Goal: Entertainment & Leisure: Consume media (video, audio)

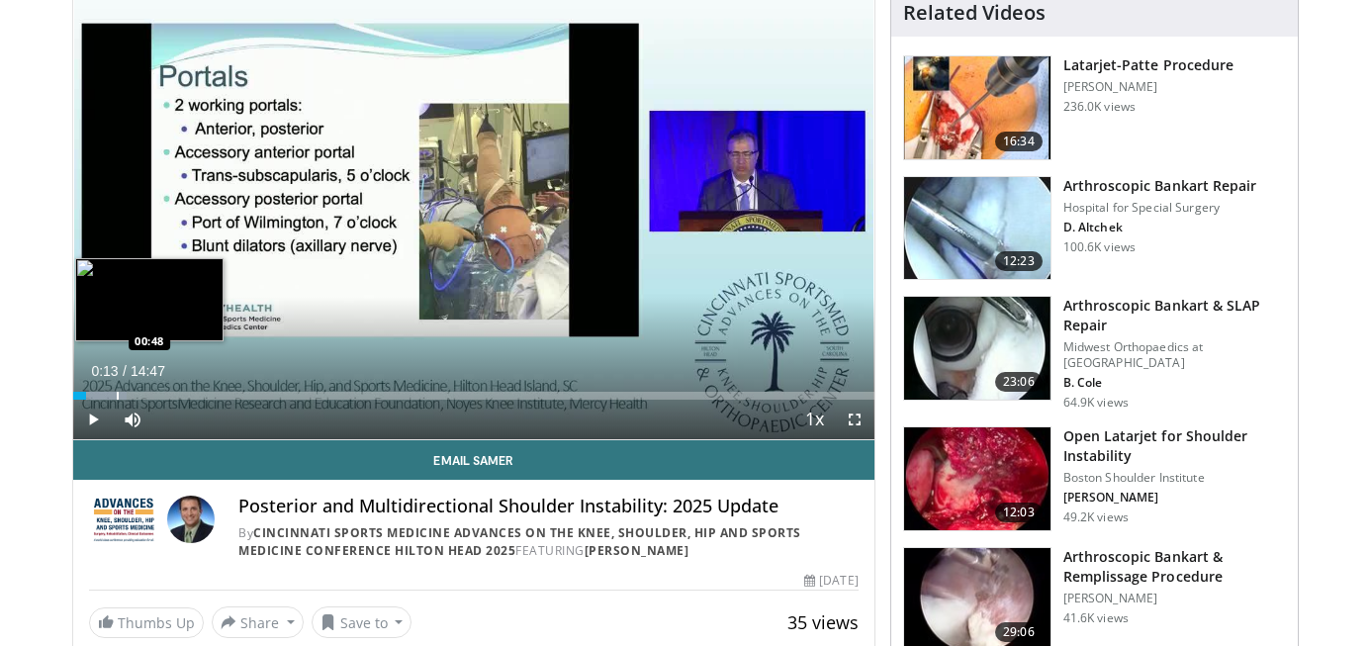
click at [118, 395] on div "Progress Bar" at bounding box center [118, 396] width 2 height 8
click at [178, 392] on div "Progress Bar" at bounding box center [179, 396] width 2 height 8
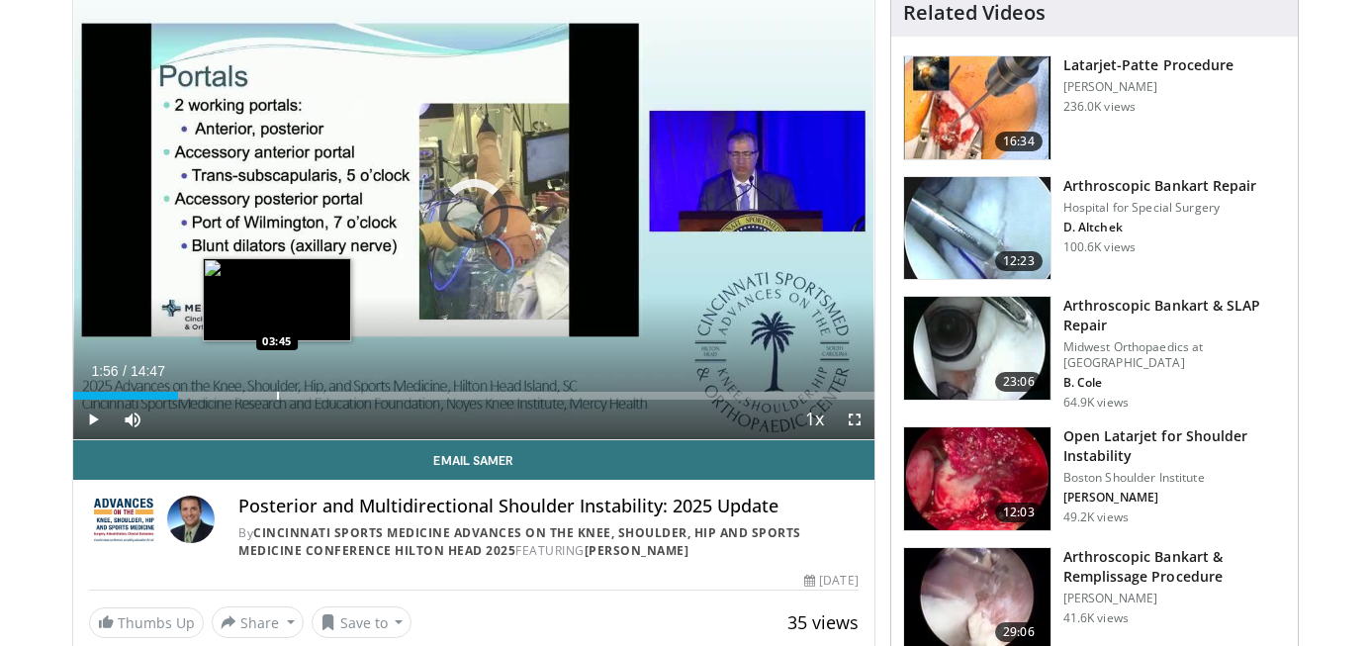
click at [276, 390] on div "Loaded : 13.52% 01:56 03:45" at bounding box center [473, 390] width 801 height 19
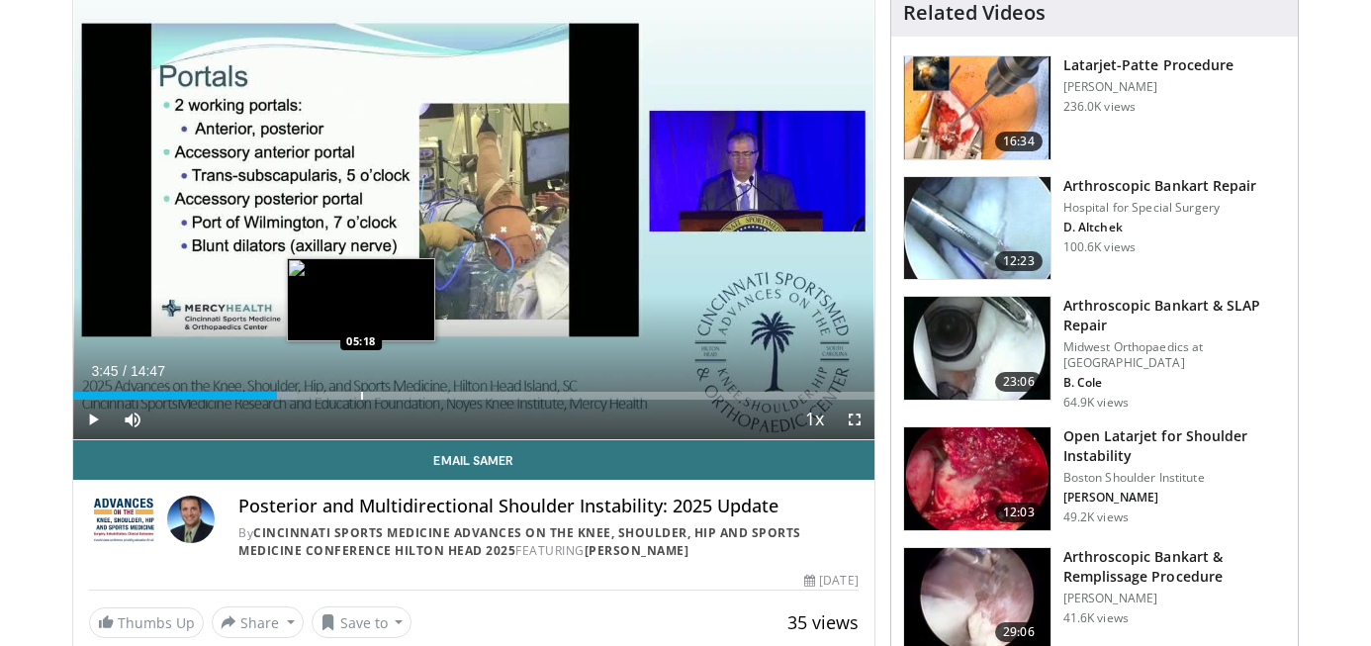
click at [360, 387] on div "Loaded : 27.94% 03:45 05:18" at bounding box center [473, 390] width 801 height 19
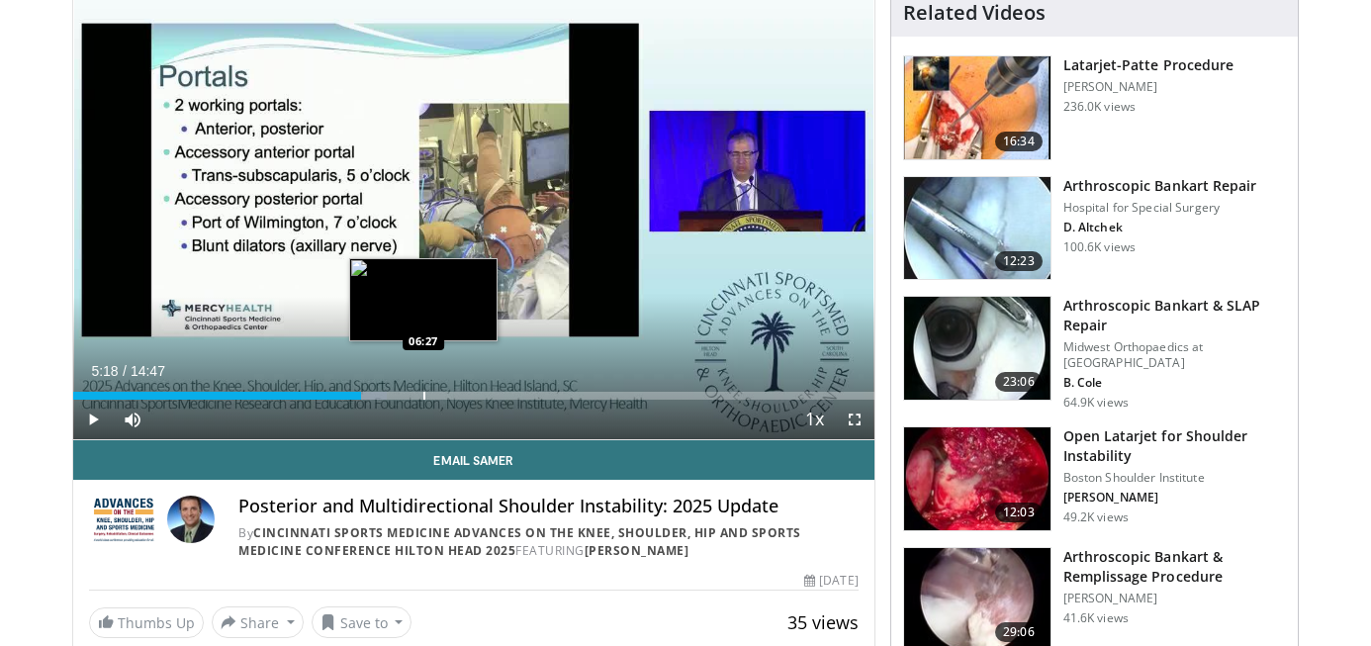
click at [423, 392] on div "Progress Bar" at bounding box center [424, 396] width 2 height 8
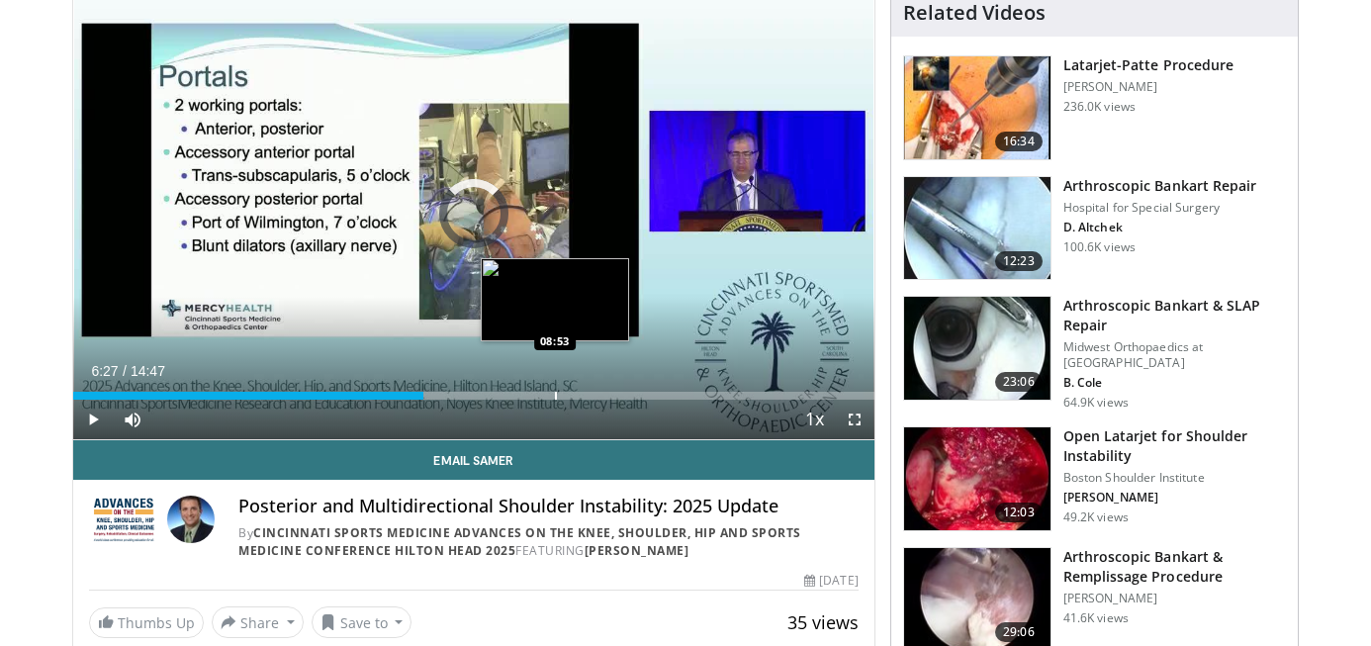
click at [554, 386] on div "Loaded : 0.00% 06:27 08:53" at bounding box center [473, 390] width 801 height 19
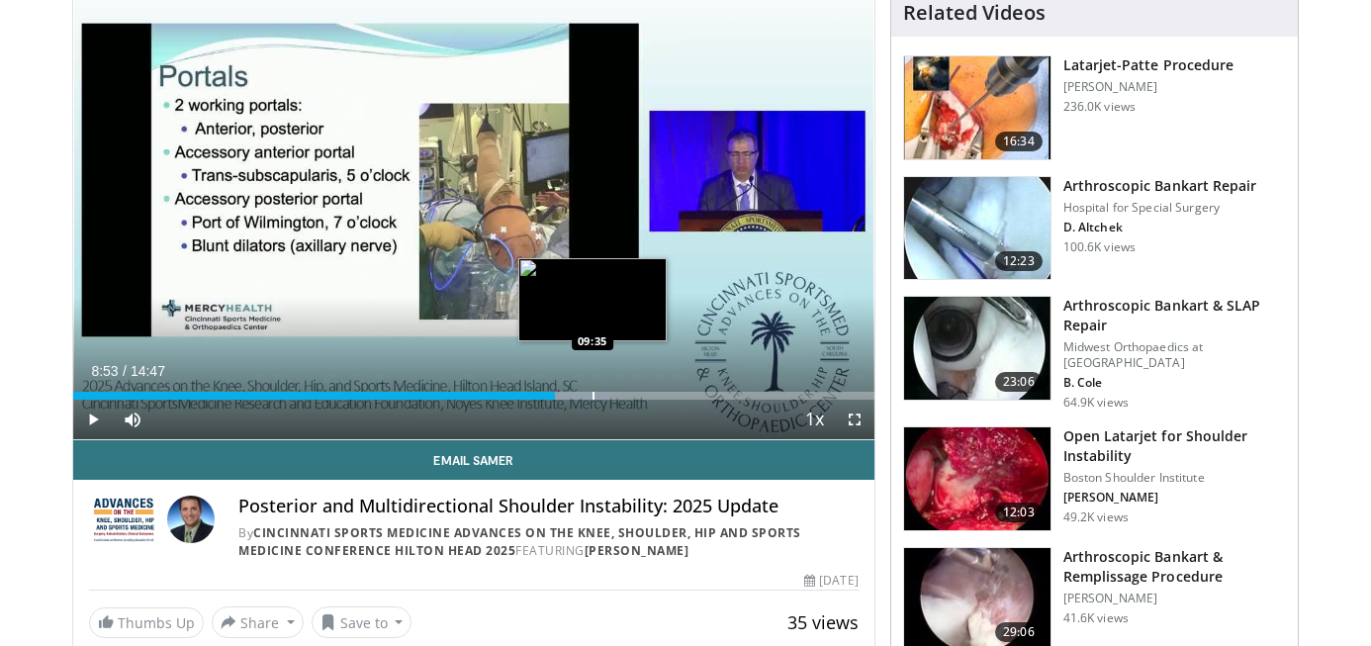
click at [592, 393] on div "Loaded : 67.06% 08:53 09:35" at bounding box center [473, 396] width 801 height 8
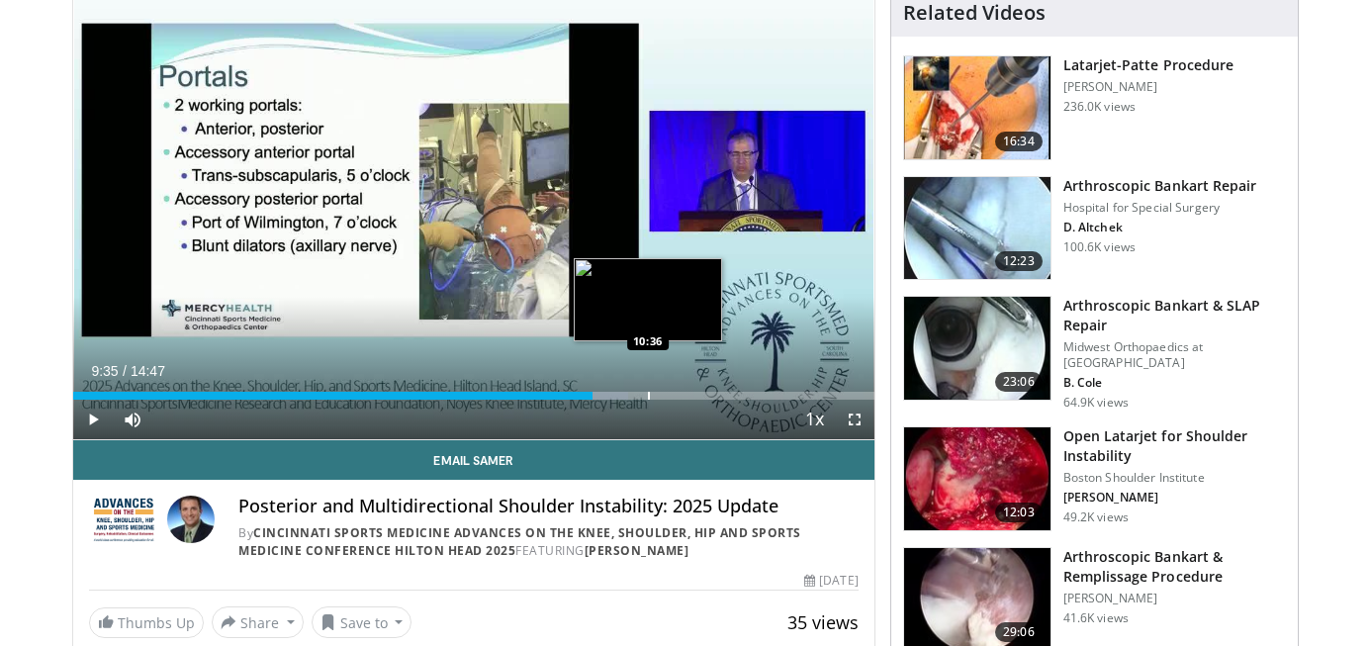
click at [648, 396] on div "Progress Bar" at bounding box center [649, 396] width 2 height 8
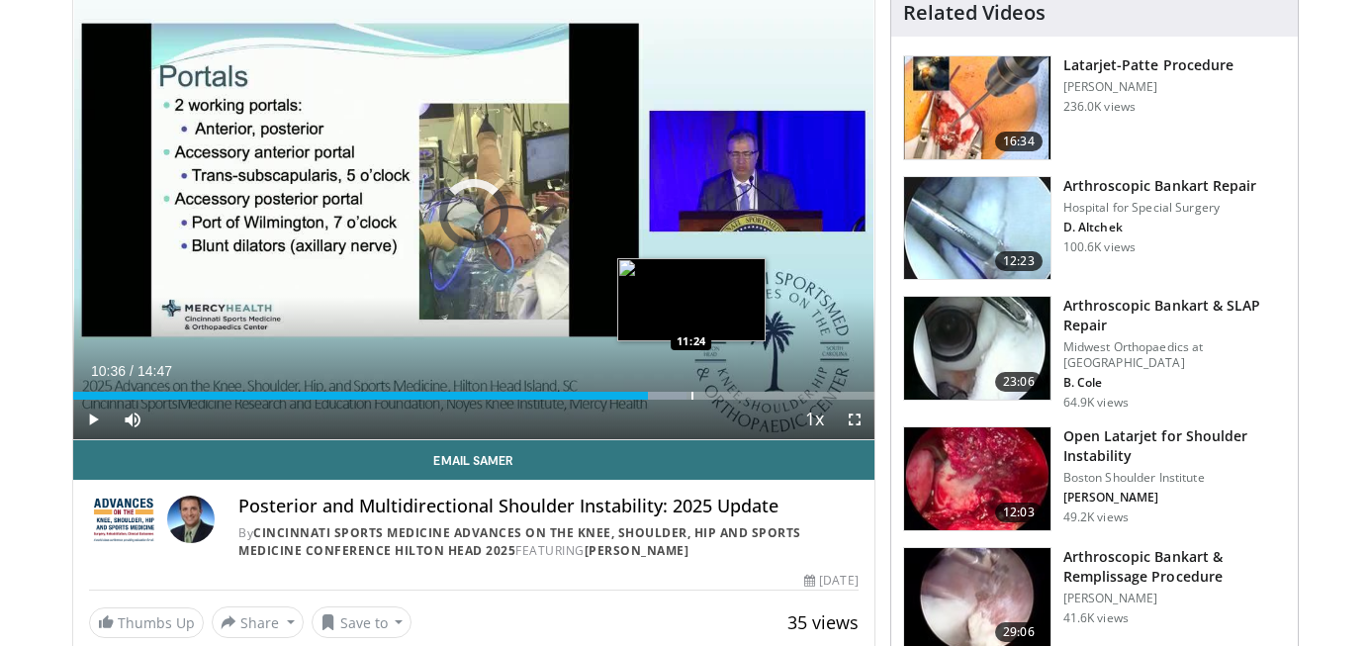
click at [692, 399] on div "Progress Bar" at bounding box center [693, 396] width 2 height 8
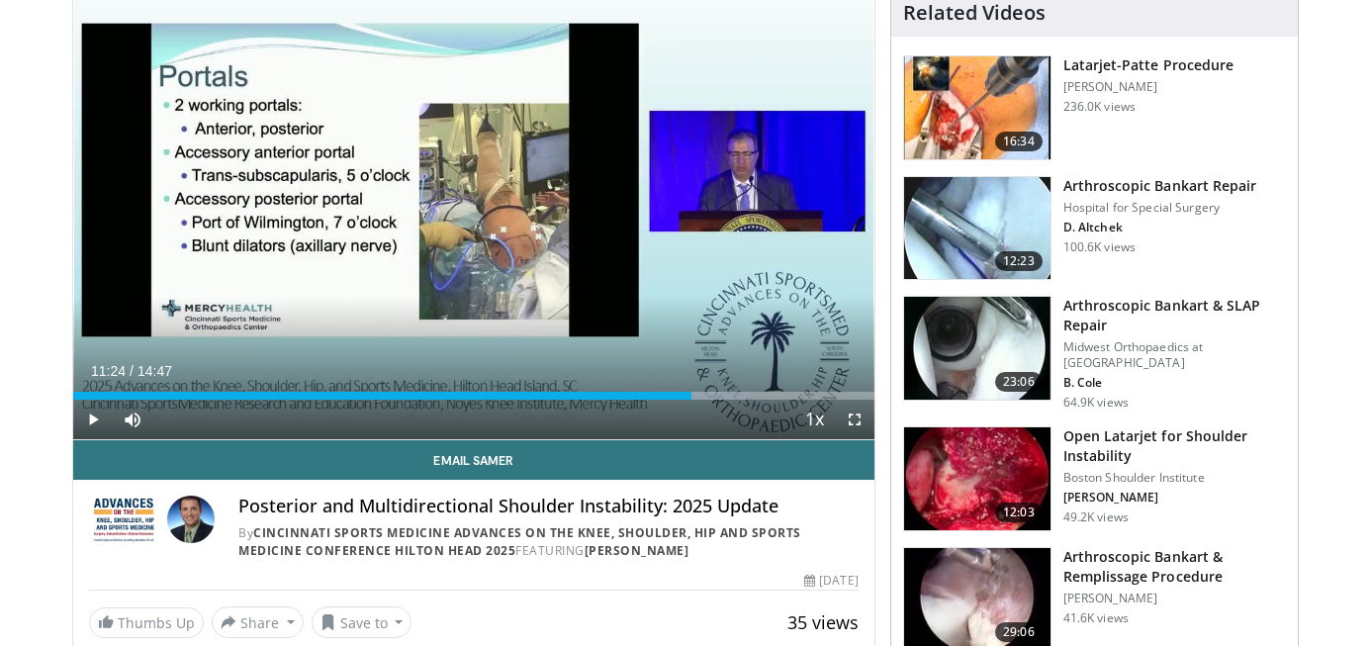
drag, startPoint x: 696, startPoint y: 553, endPoint x: 684, endPoint y: 557, distance: 12.5
click at [684, 557] on div "By Cincinnati Sports Medicine Advances on the Knee, Shoulder, Hip and Sports Me…" at bounding box center [548, 542] width 620 height 36
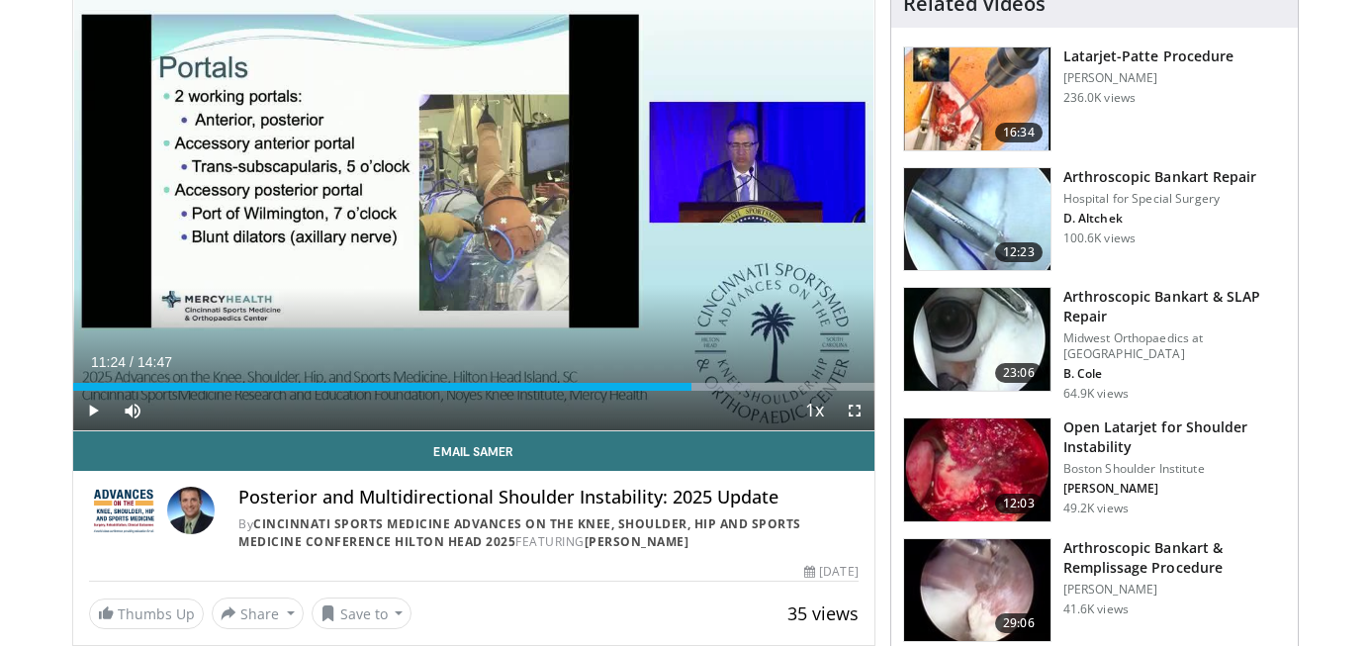
scroll to position [168, 0]
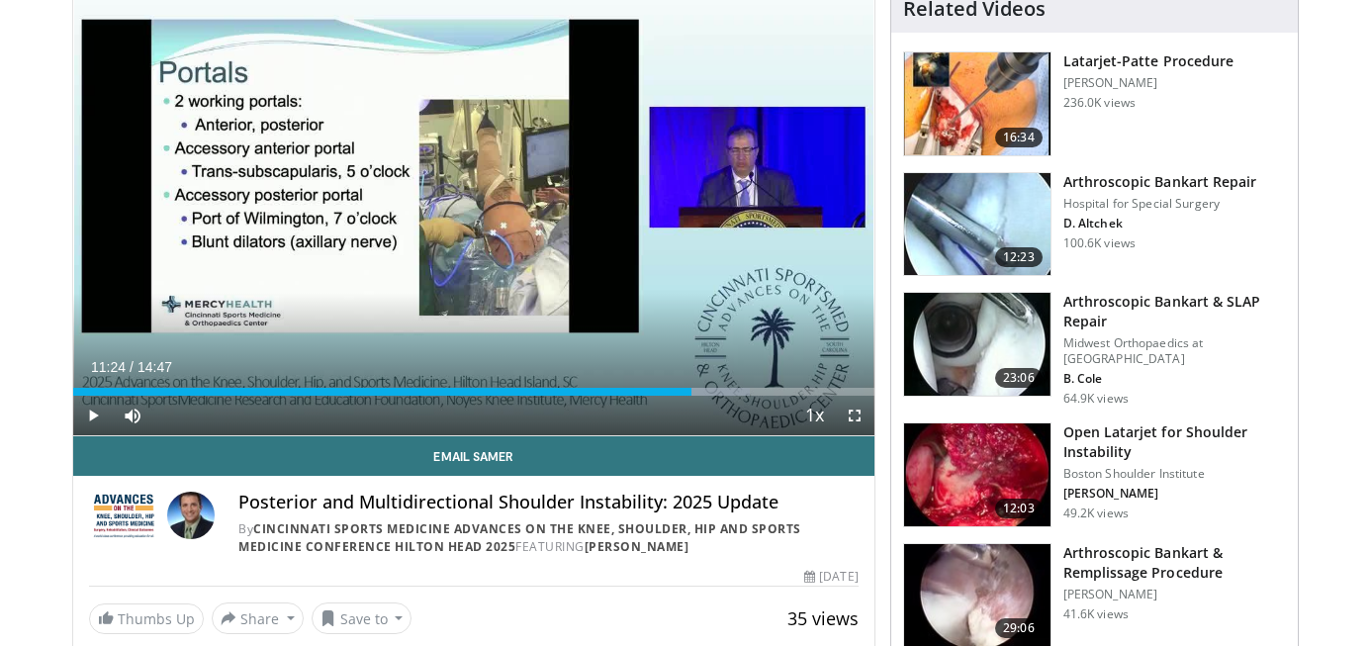
drag, startPoint x: 700, startPoint y: 550, endPoint x: 739, endPoint y: 570, distance: 43.4
click at [739, 569] on div "Email Samer Posterior and Multidirectional Shoulder Instability: 2025 Update By…" at bounding box center [473, 535] width 801 height 199
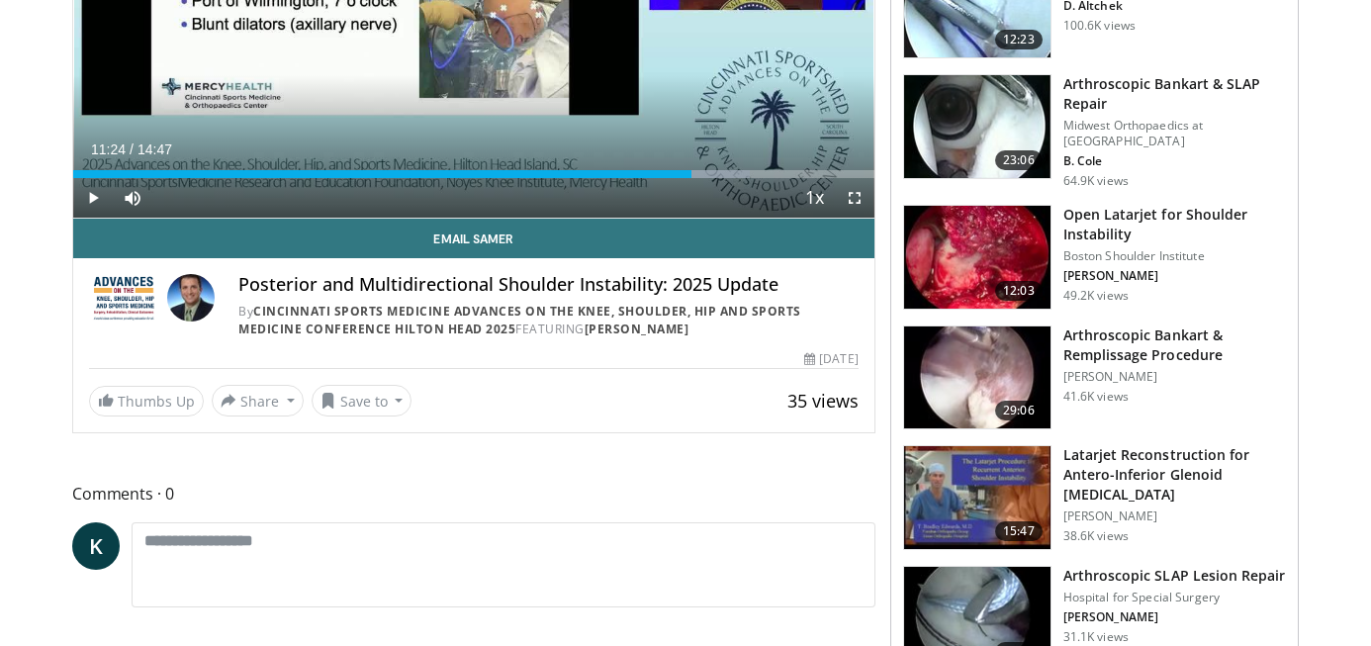
scroll to position [428, 0]
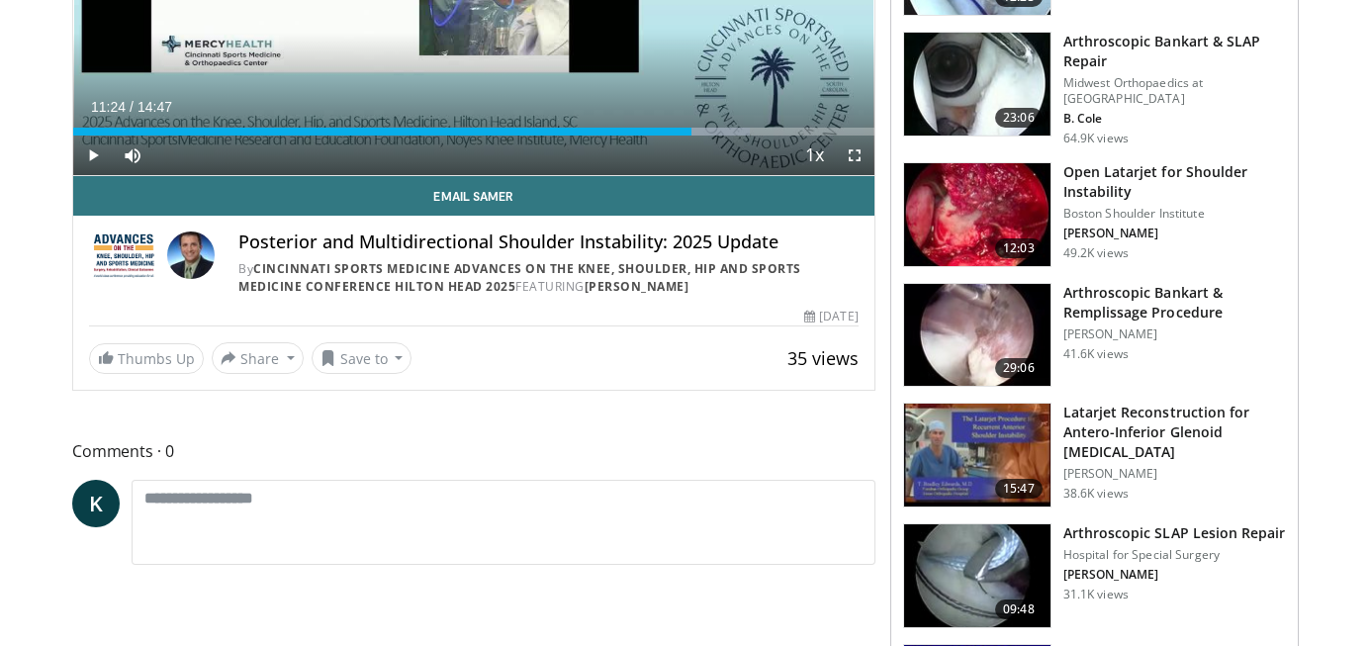
drag, startPoint x: 798, startPoint y: 594, endPoint x: 667, endPoint y: 579, distance: 132.4
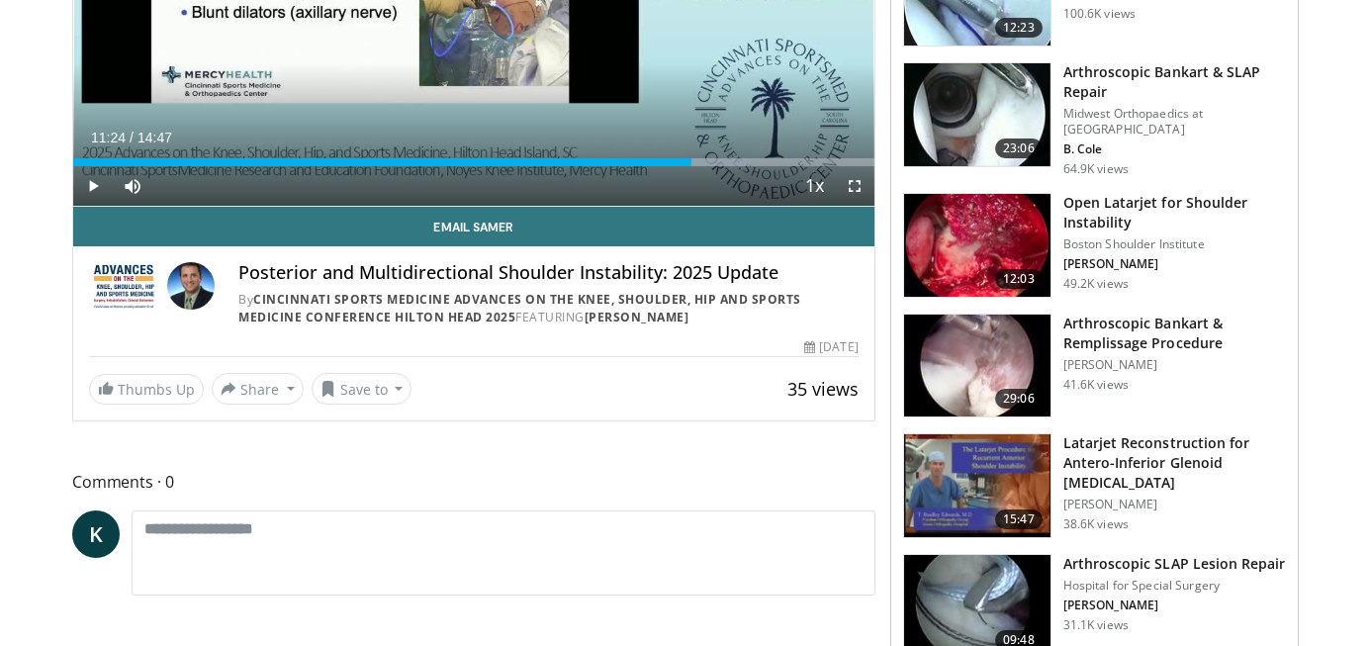
scroll to position [0, 0]
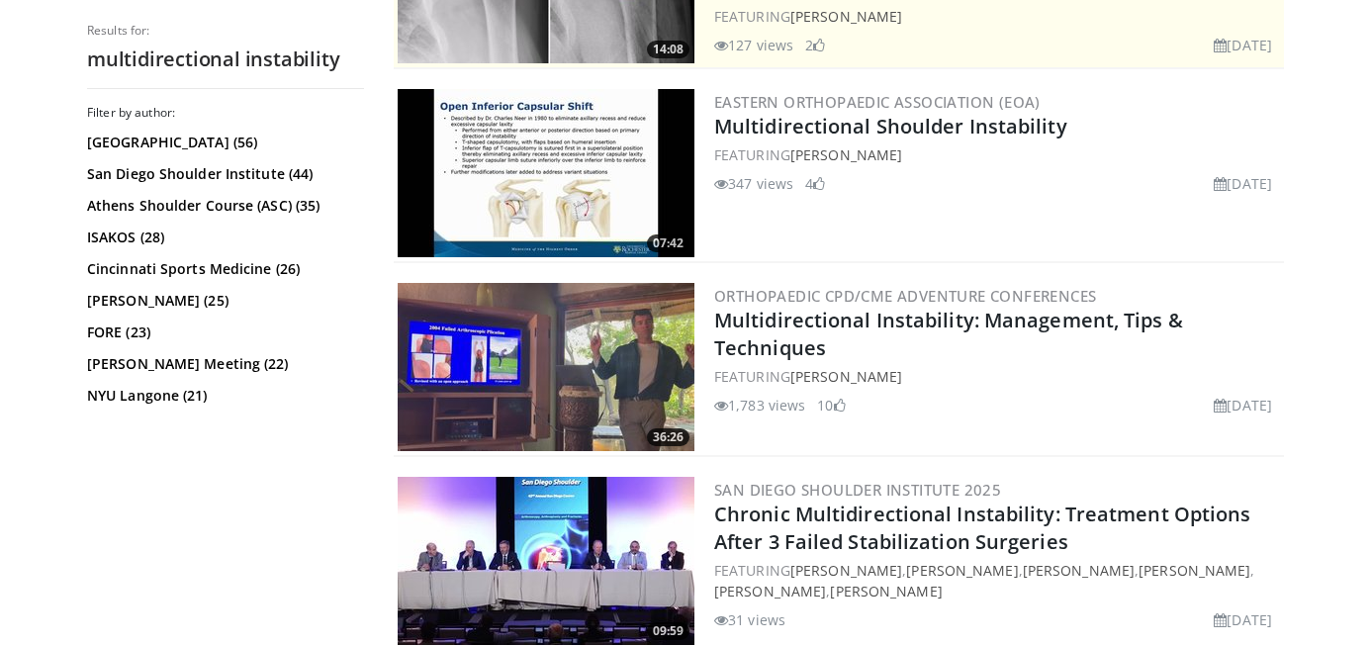
scroll to position [348, 0]
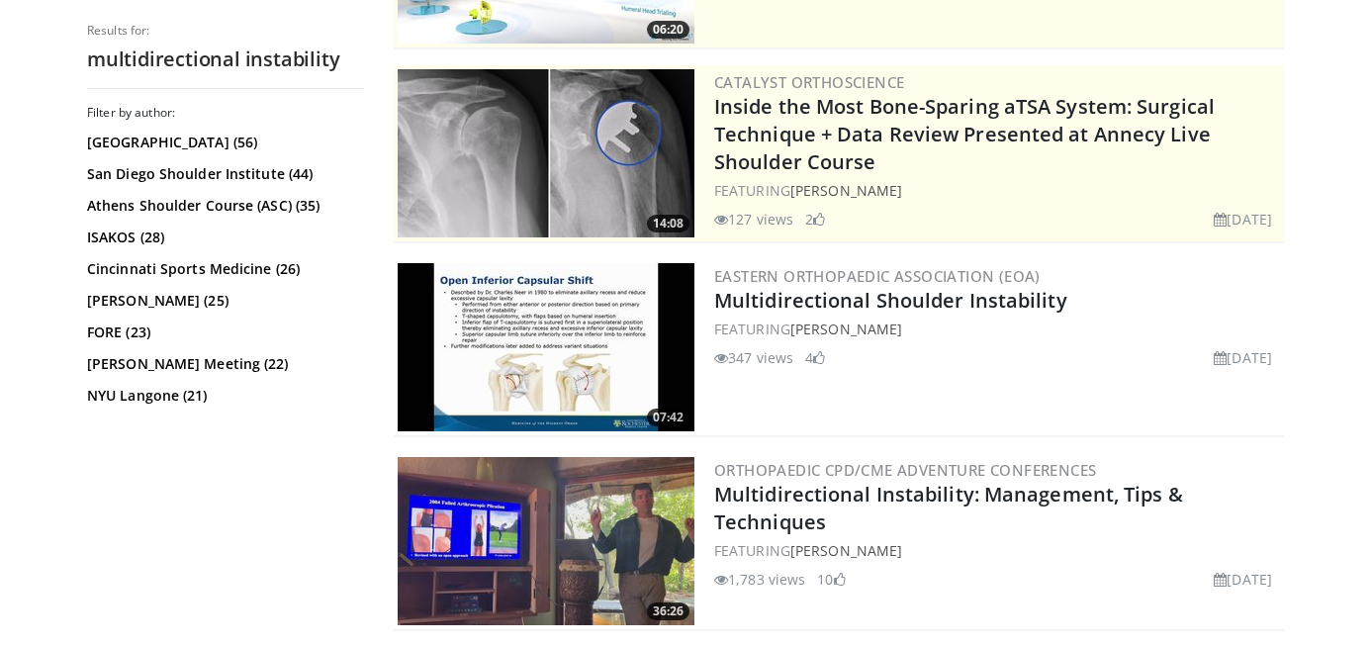
click at [558, 359] on img at bounding box center [546, 347] width 297 height 168
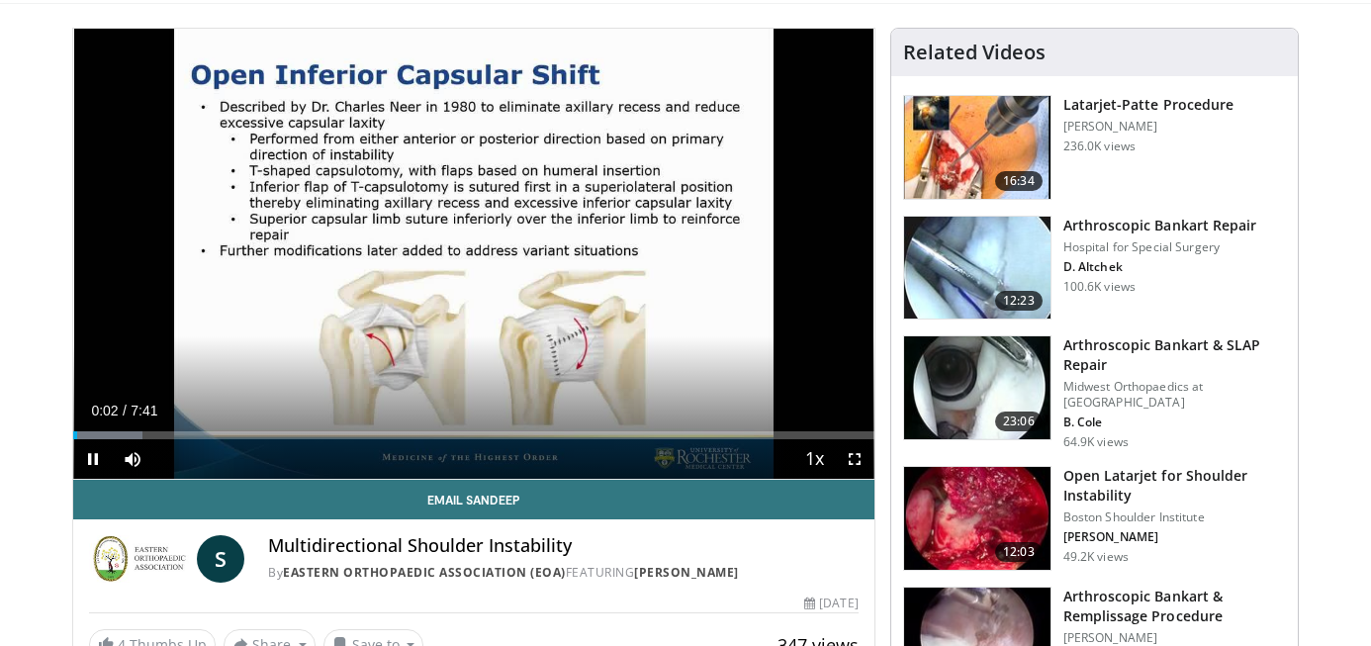
scroll to position [127, 0]
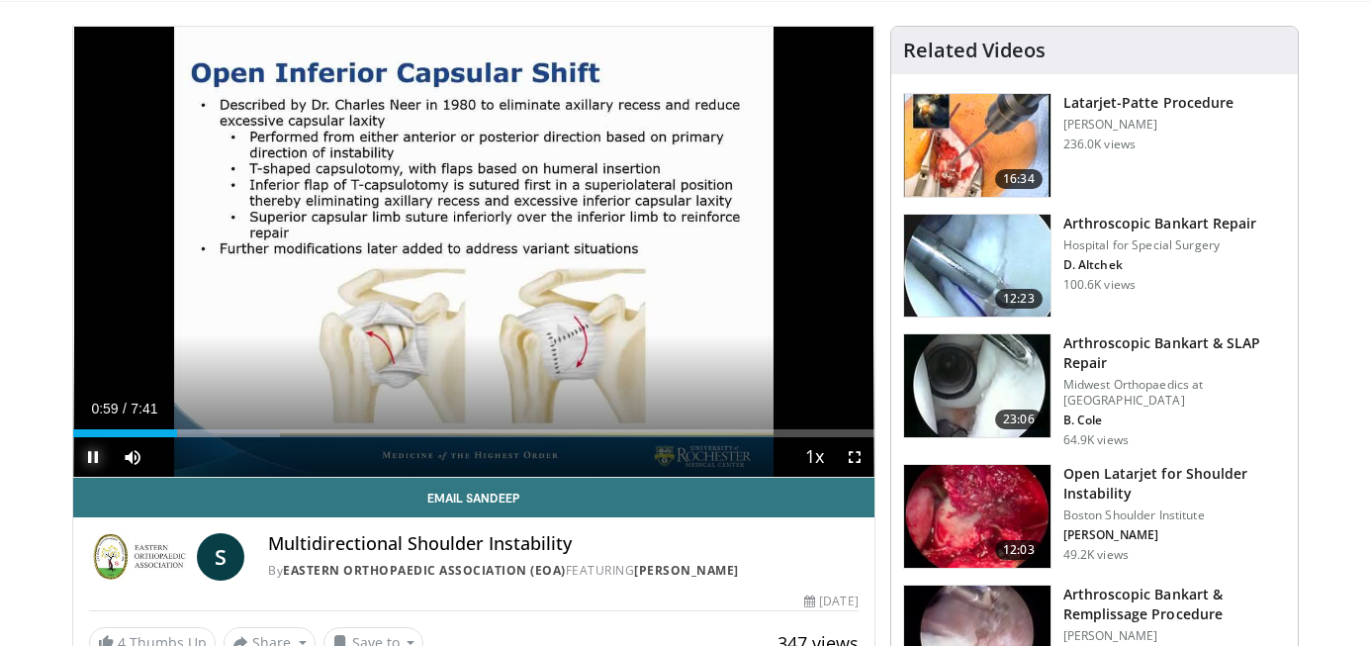
click at [96, 458] on span "Video Player" at bounding box center [93, 457] width 40 height 40
click at [95, 461] on span "Video Player" at bounding box center [93, 457] width 40 height 40
click at [89, 460] on span "Video Player" at bounding box center [93, 457] width 40 height 40
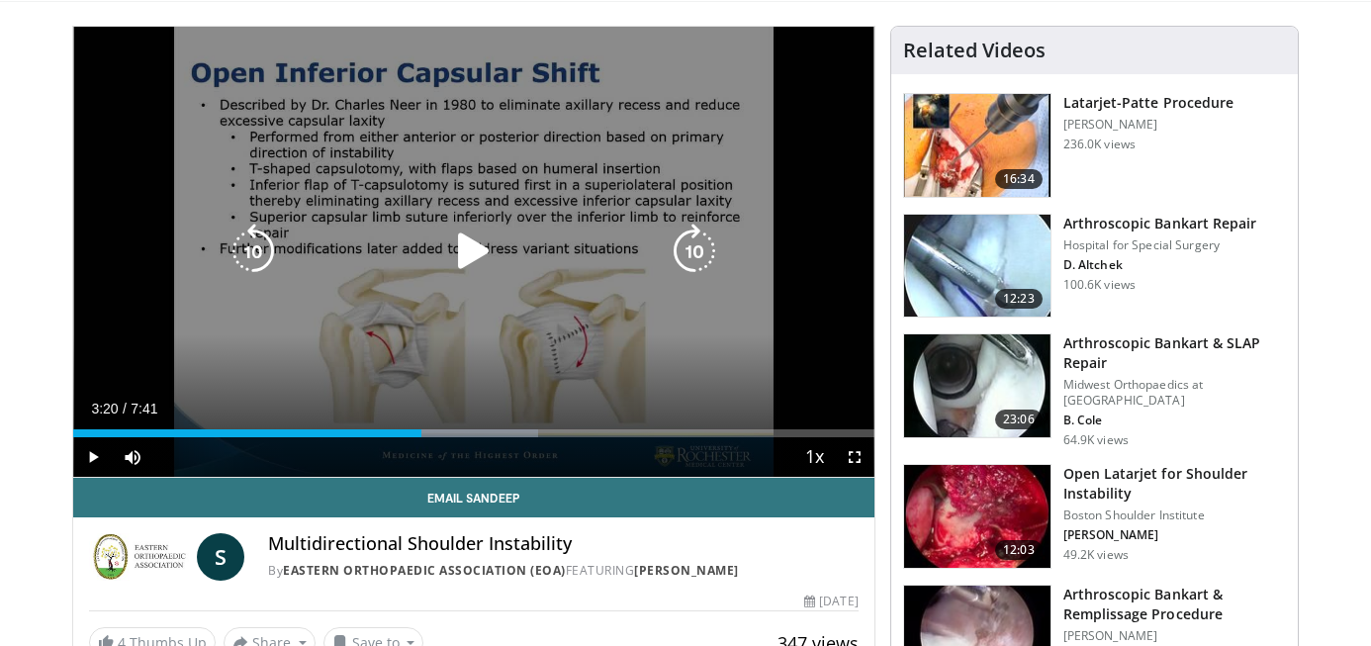
click at [474, 256] on icon "Video Player" at bounding box center [473, 251] width 55 height 55
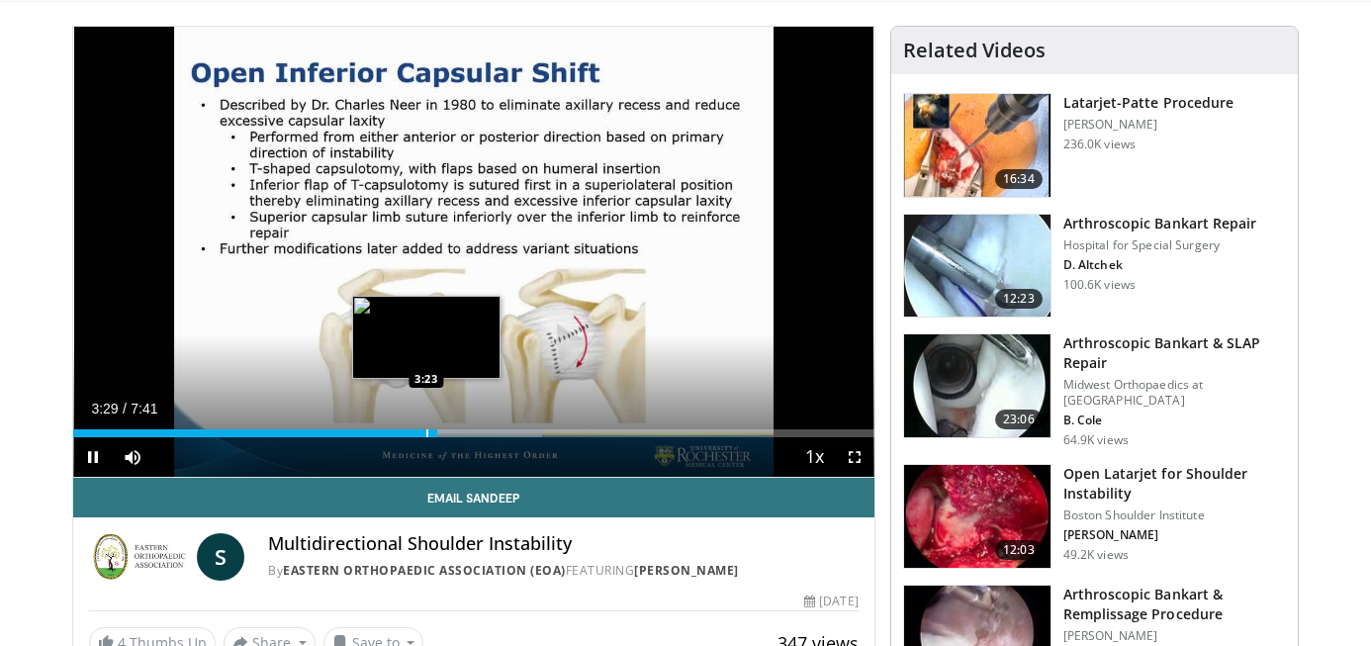
click at [426, 435] on div "Progress Bar" at bounding box center [427, 433] width 2 height 8
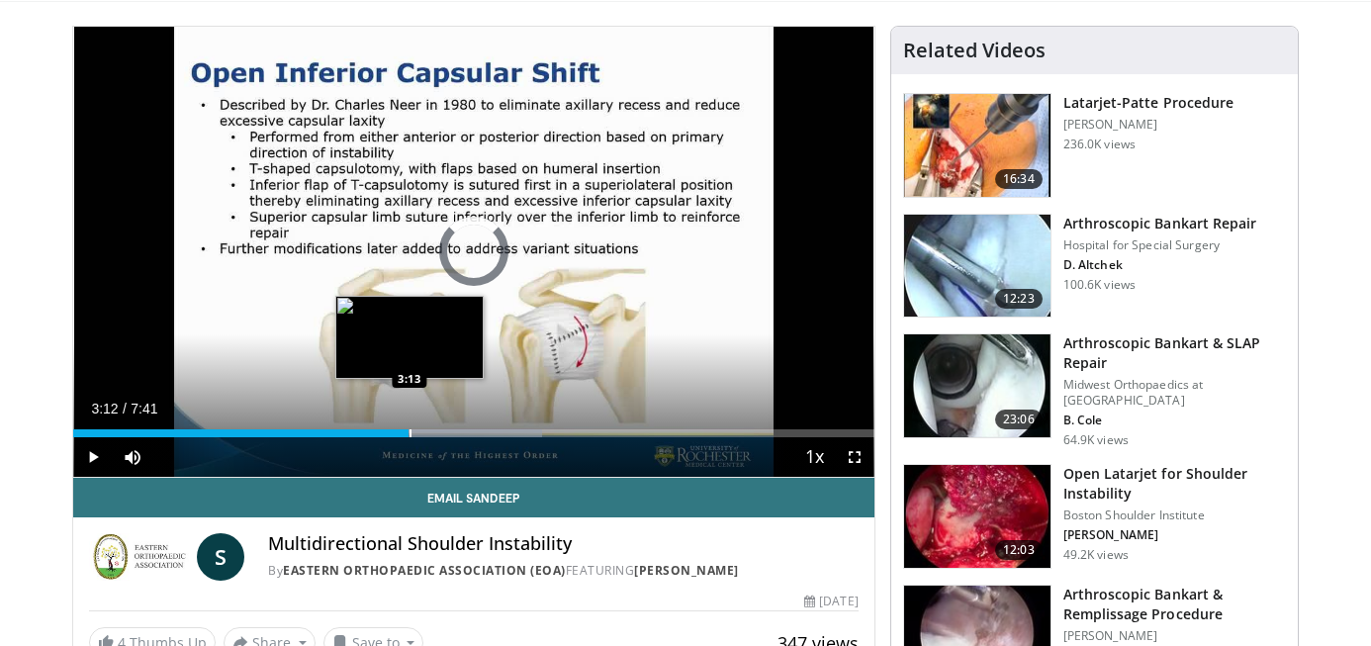
click at [409, 433] on div "Loaded : 58.57% 3:24 3:13" at bounding box center [473, 433] width 801 height 8
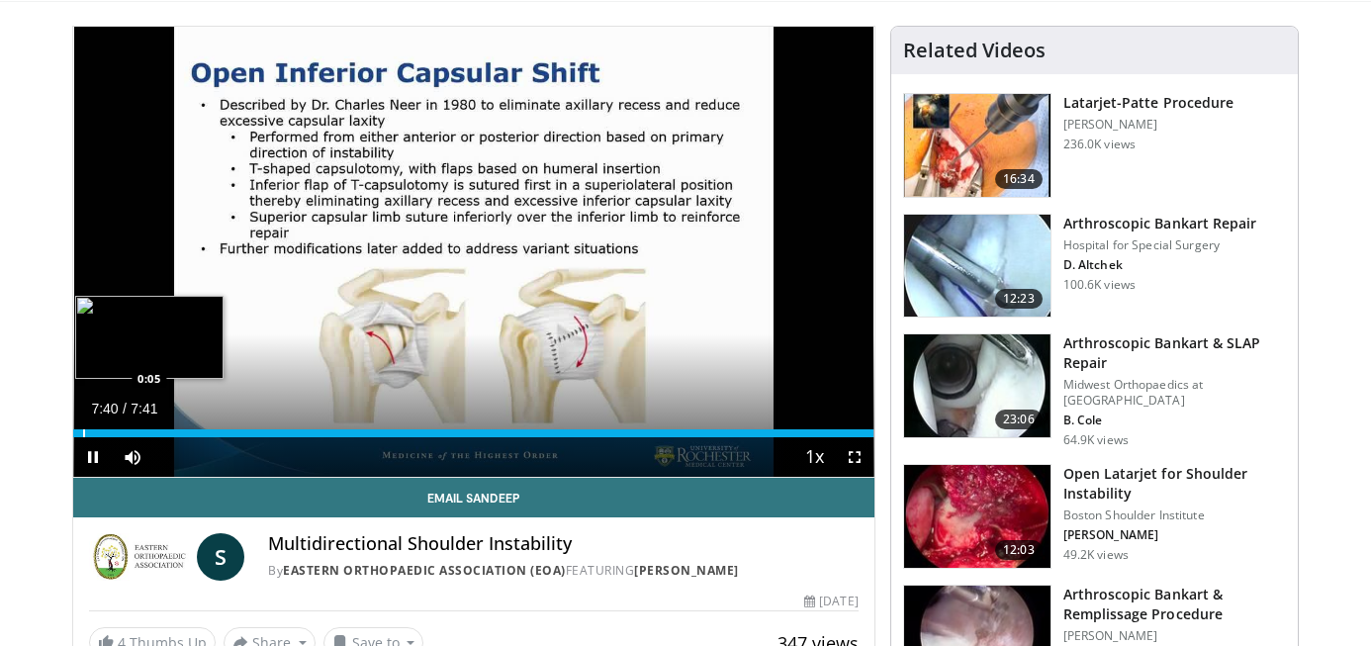
click at [82, 435] on div "7:40" at bounding box center [473, 433] width 800 height 8
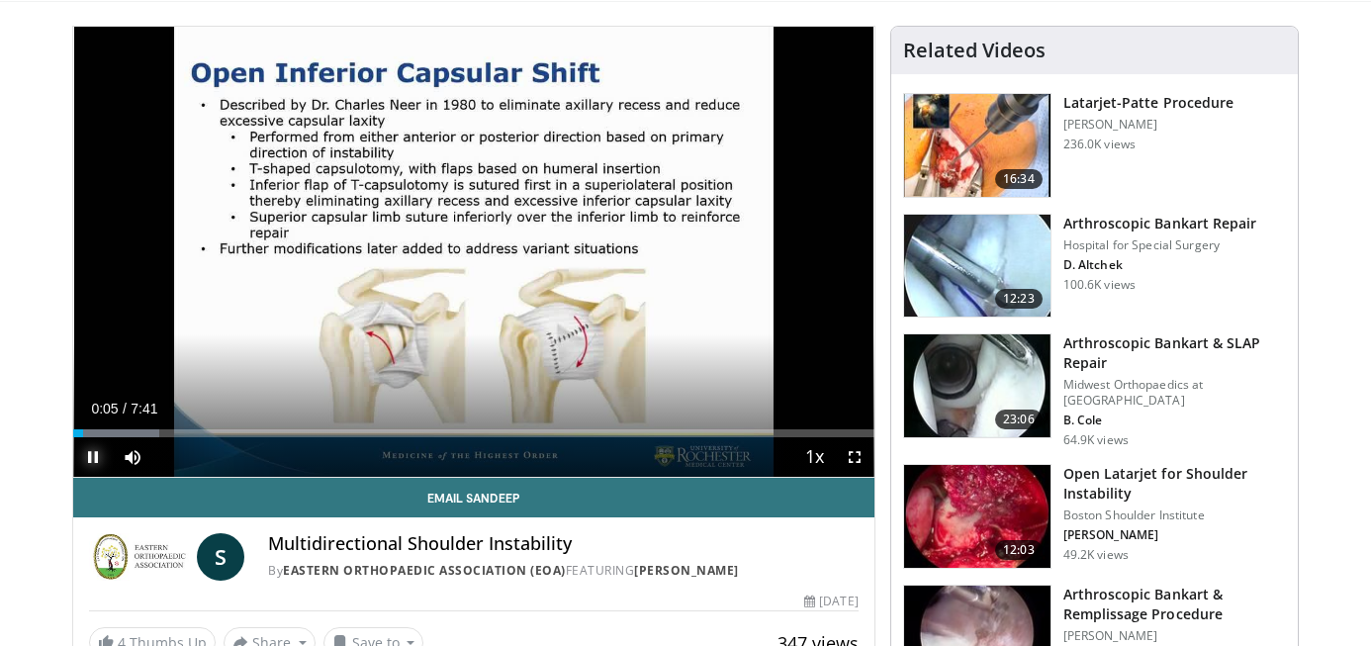
click at [98, 464] on span "Video Player" at bounding box center [93, 457] width 40 height 40
click at [89, 455] on span "Video Player" at bounding box center [93, 457] width 40 height 40
click at [91, 462] on span "Video Player" at bounding box center [93, 457] width 40 height 40
